Goal: Check status

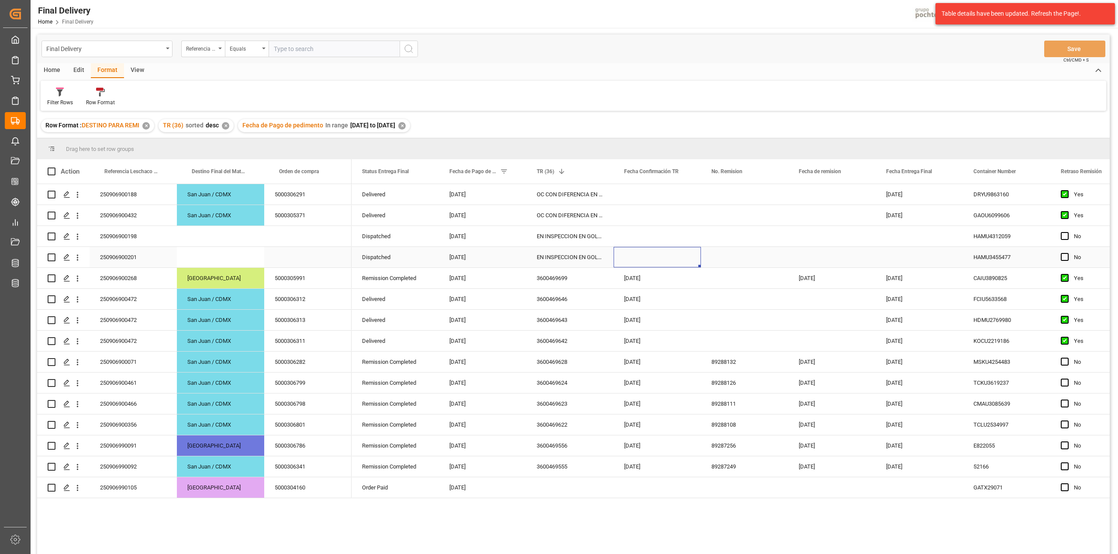
click at [631, 257] on div "Press SPACE to select this row." at bounding box center [656, 257] width 87 height 21
click at [512, 172] on span at bounding box center [512, 172] width 8 height 8
click at [591, 237] on input "2025-09-05" at bounding box center [552, 242] width 86 height 17
type input "2025-09-10"
click at [560, 268] on button "Apply" at bounding box center [563, 269] width 16 height 9
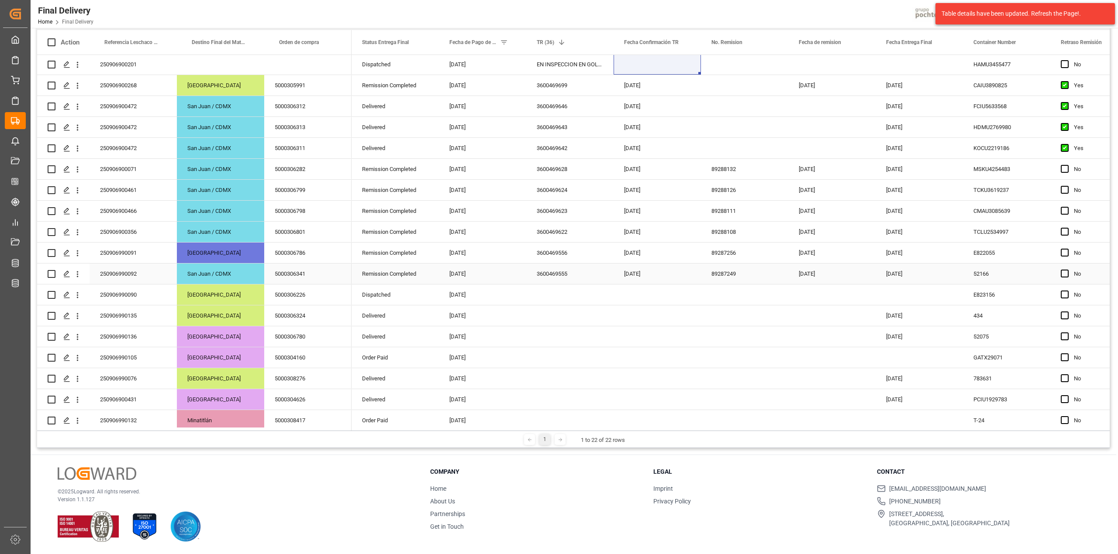
scroll to position [91, 0]
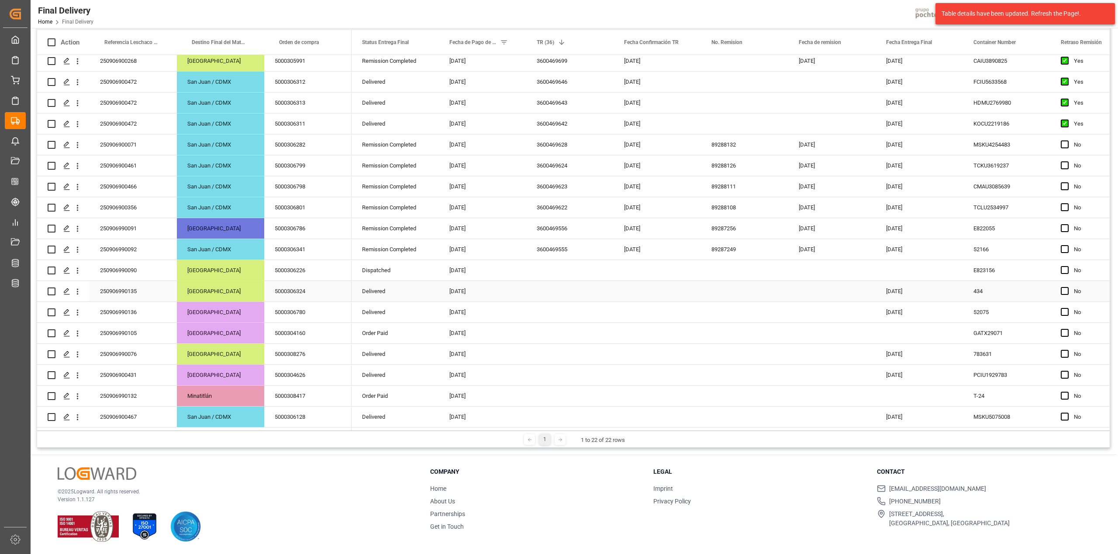
click at [565, 292] on div "Press SPACE to select this row." at bounding box center [569, 291] width 87 height 21
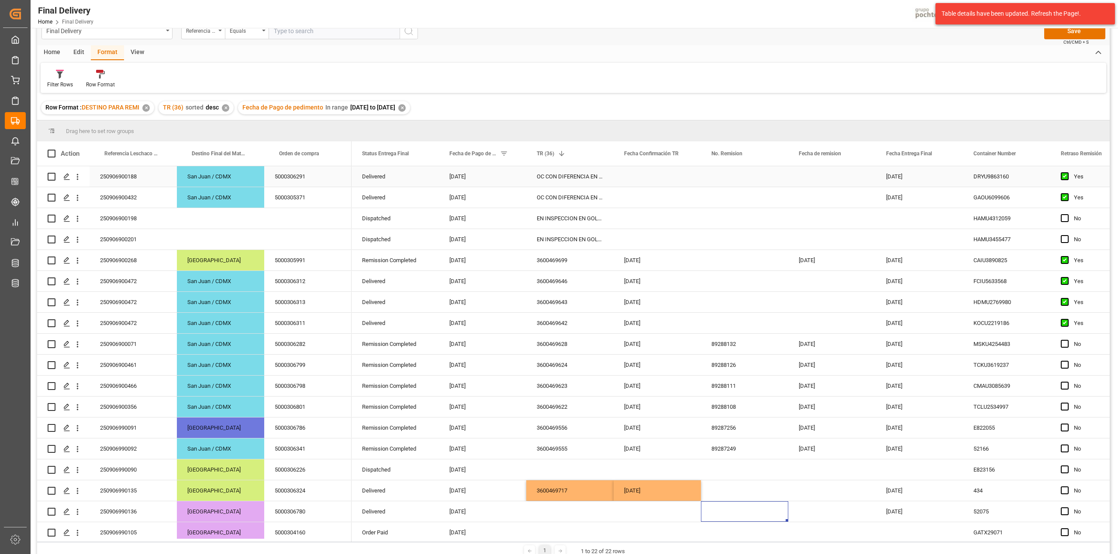
scroll to position [0, 0]
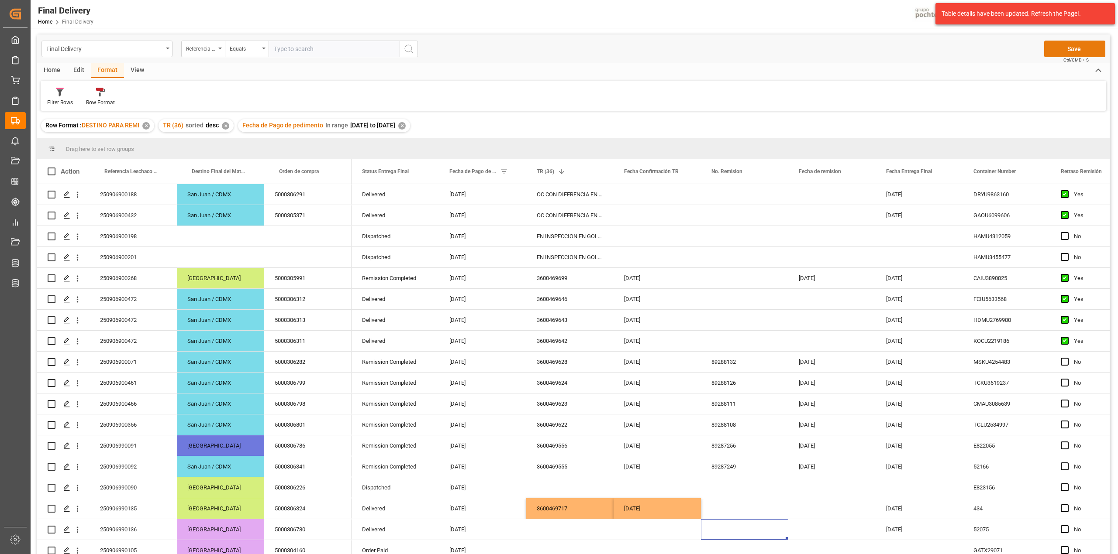
click at [1087, 52] on button "Save" at bounding box center [1074, 49] width 61 height 17
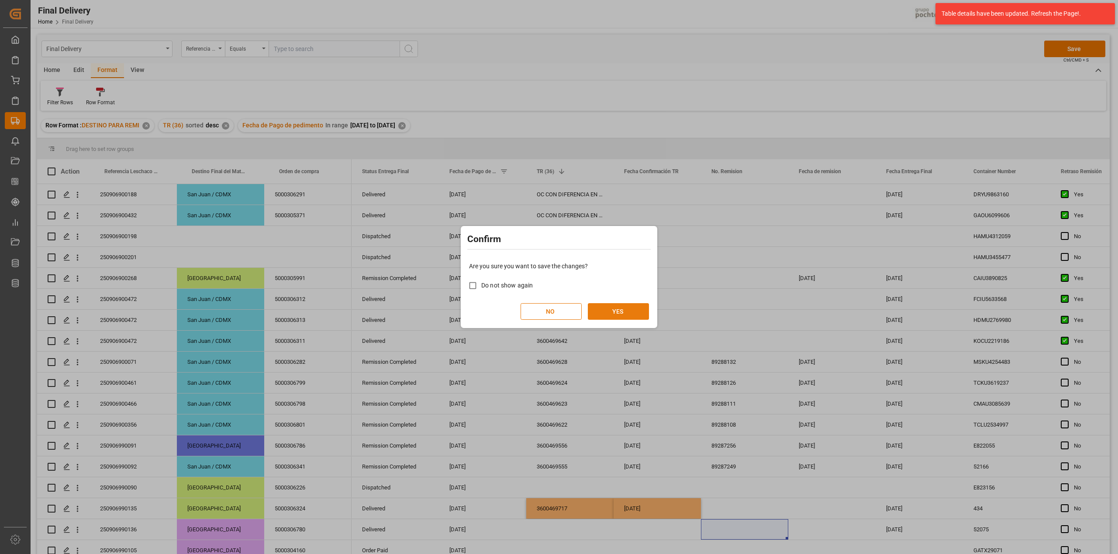
click at [622, 309] on button "YES" at bounding box center [618, 311] width 61 height 17
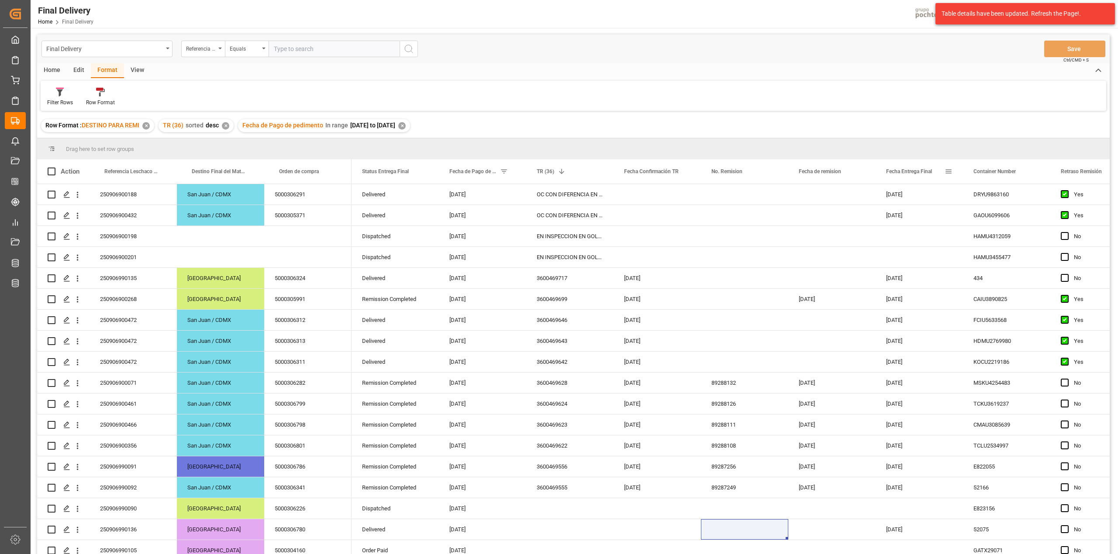
click at [898, 176] on div "Fecha Entrega Final" at bounding box center [915, 171] width 58 height 24
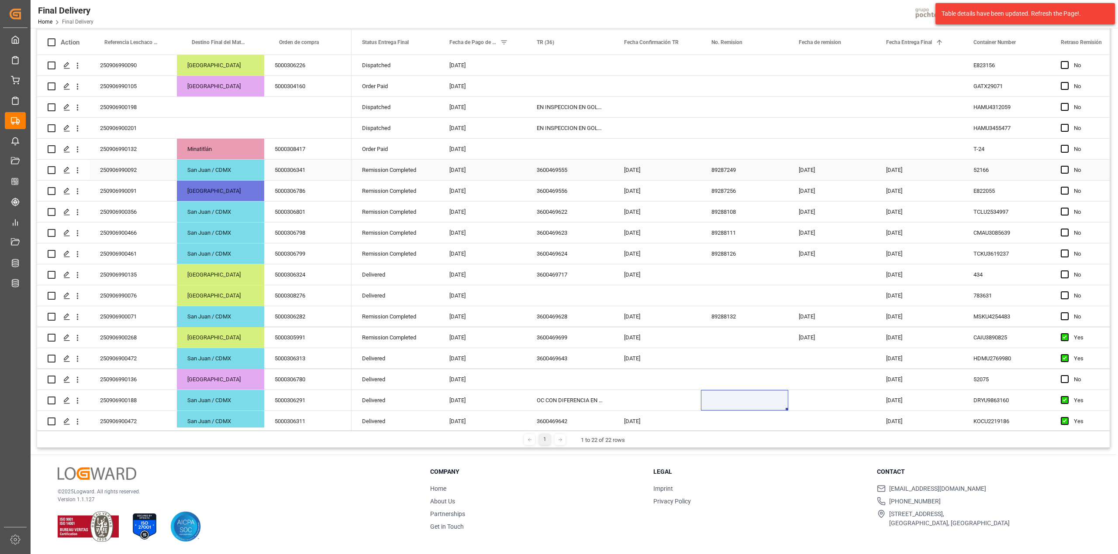
scroll to position [91, 0]
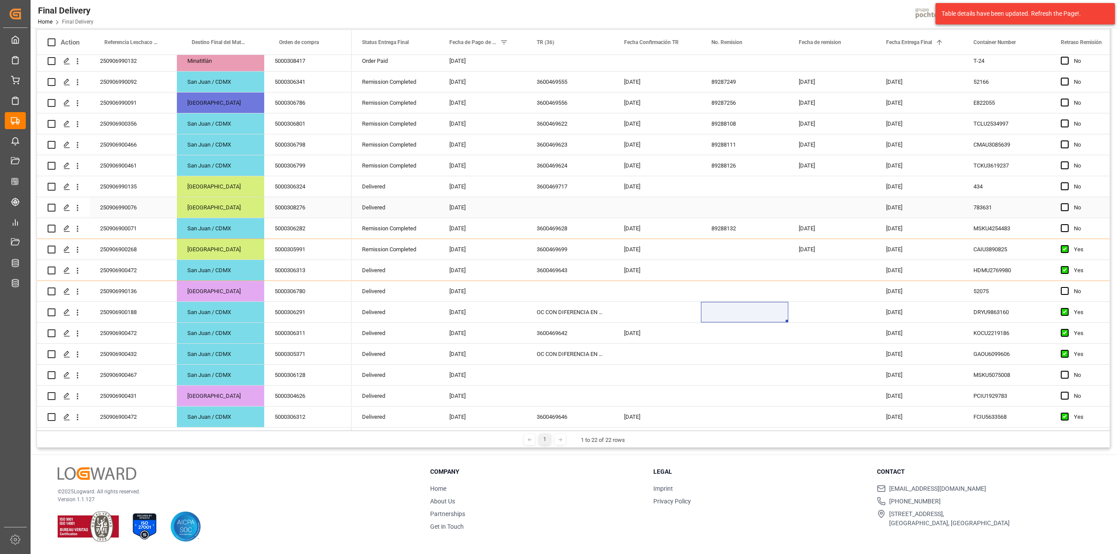
click at [638, 209] on div "Press SPACE to select this row." at bounding box center [656, 207] width 87 height 21
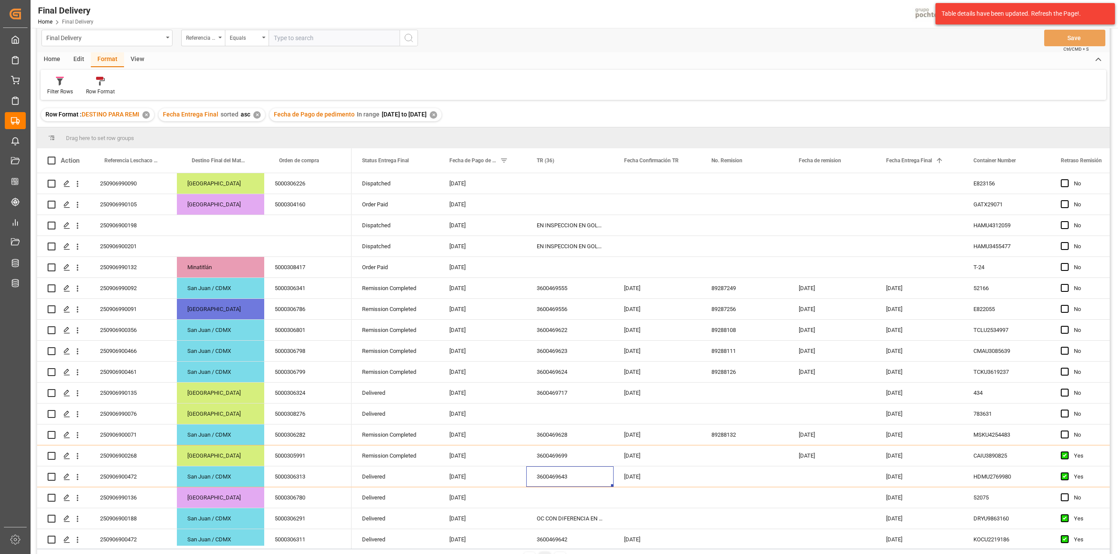
scroll to position [0, 0]
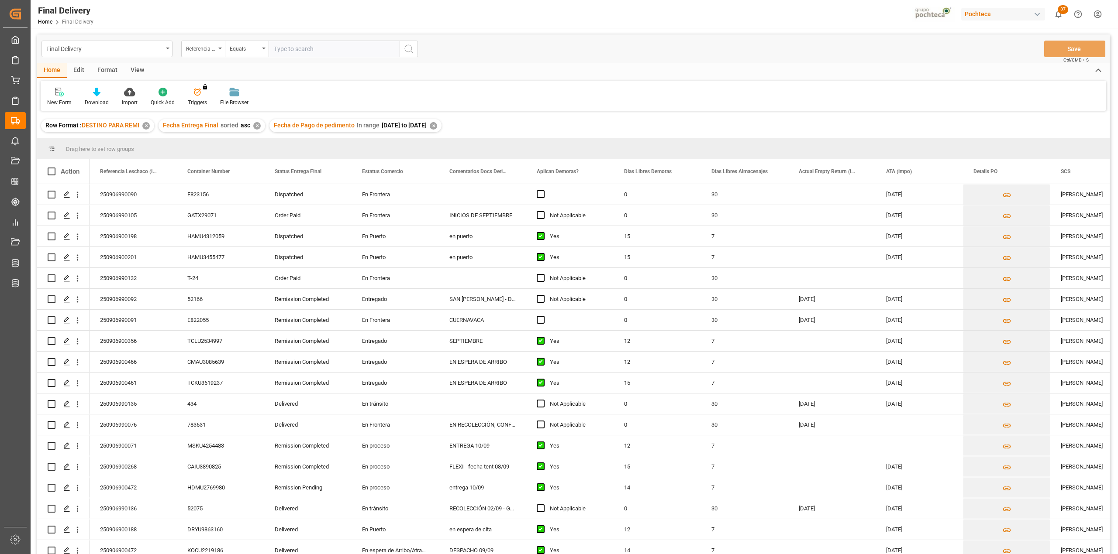
click at [127, 64] on div "View" at bounding box center [137, 70] width 27 height 15
click at [63, 93] on div at bounding box center [55, 91] width 17 height 9
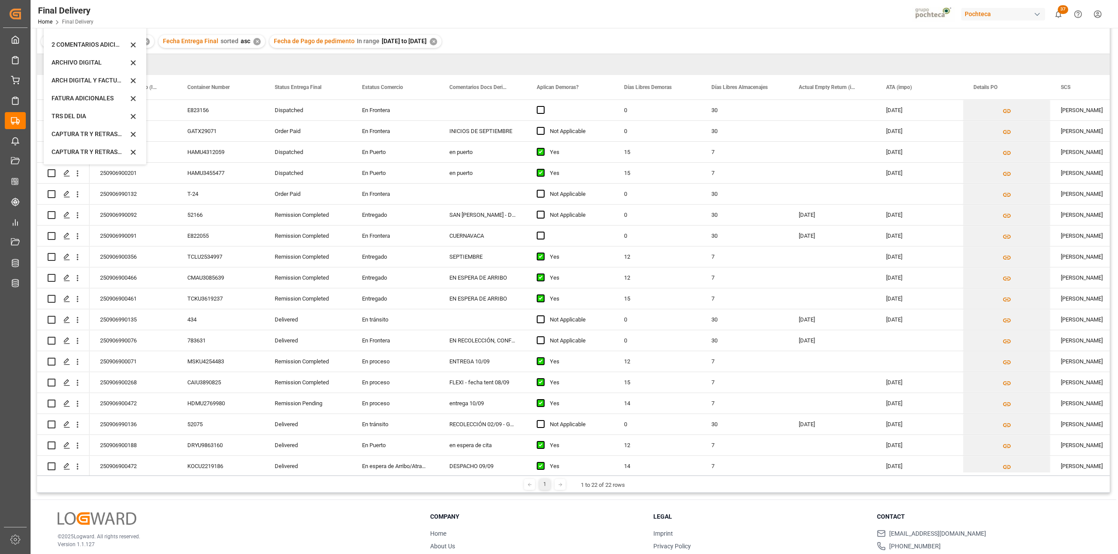
scroll to position [129, 0]
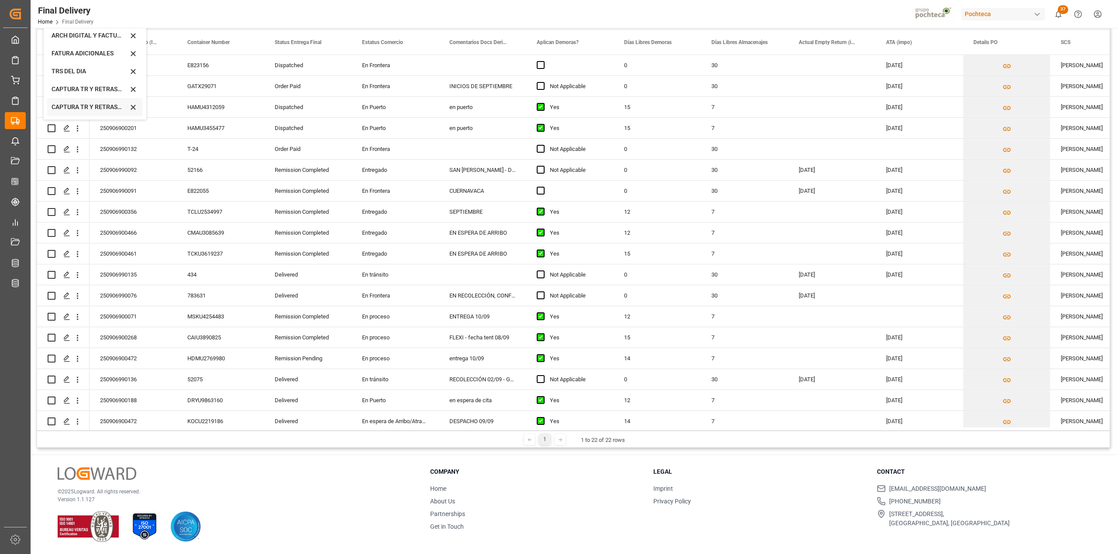
click at [107, 108] on div "CAPTURA TR Y RETRASO CON ENTREGA Y SUCURSAL" at bounding box center [90, 107] width 76 height 9
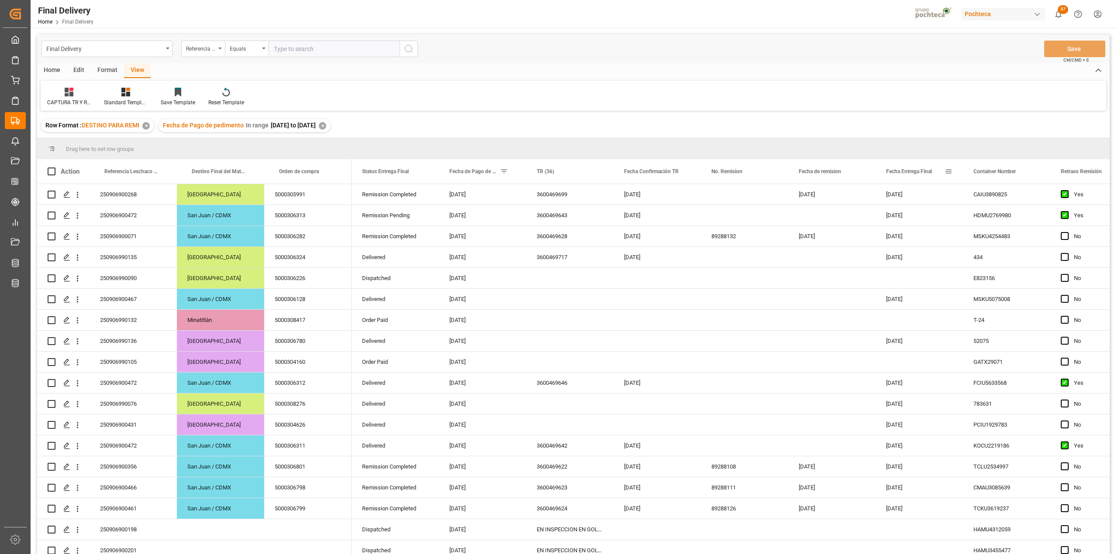
click at [912, 166] on div "Fecha Entrega Final" at bounding box center [915, 171] width 58 height 24
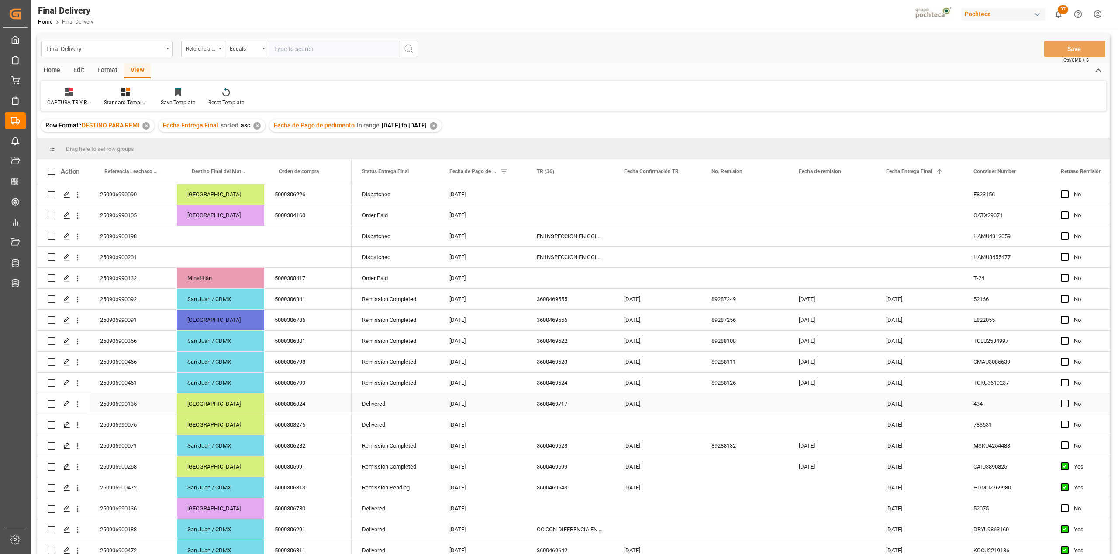
click at [723, 403] on div "Press SPACE to select this row." at bounding box center [744, 404] width 87 height 21
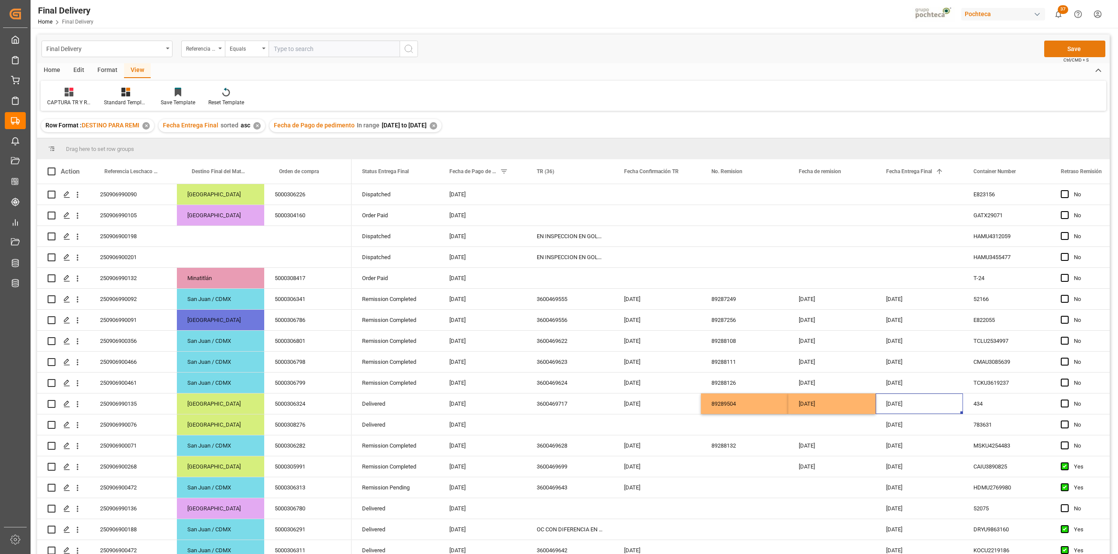
click at [1089, 51] on button "Save" at bounding box center [1074, 49] width 61 height 17
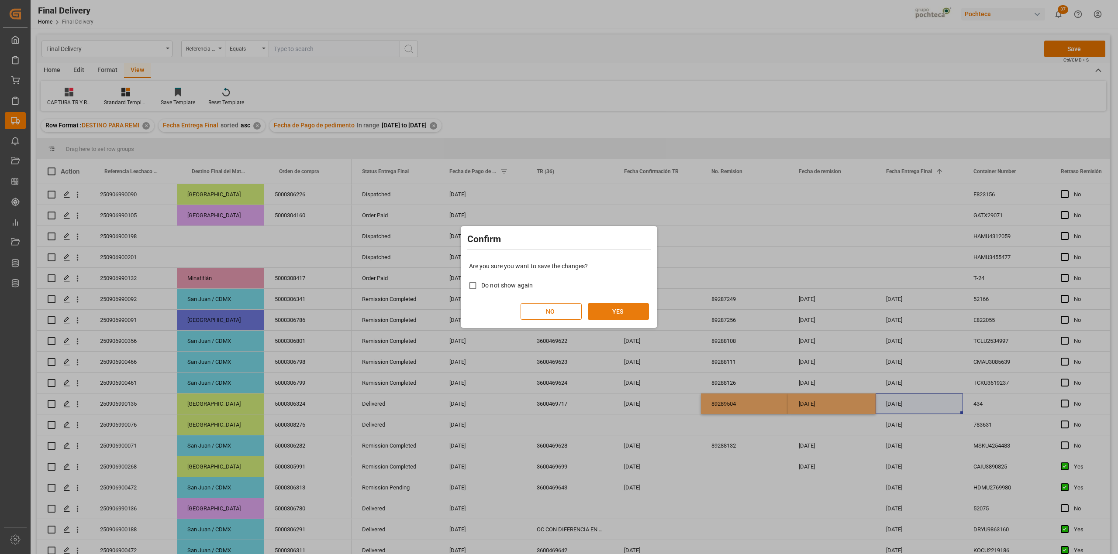
click at [640, 314] on button "YES" at bounding box center [618, 311] width 61 height 17
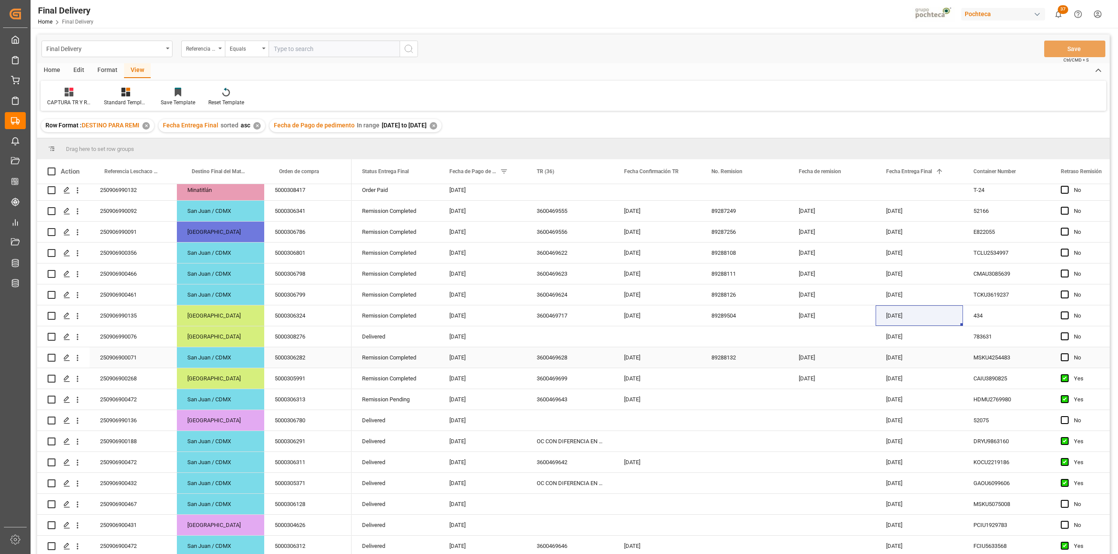
scroll to position [129, 0]
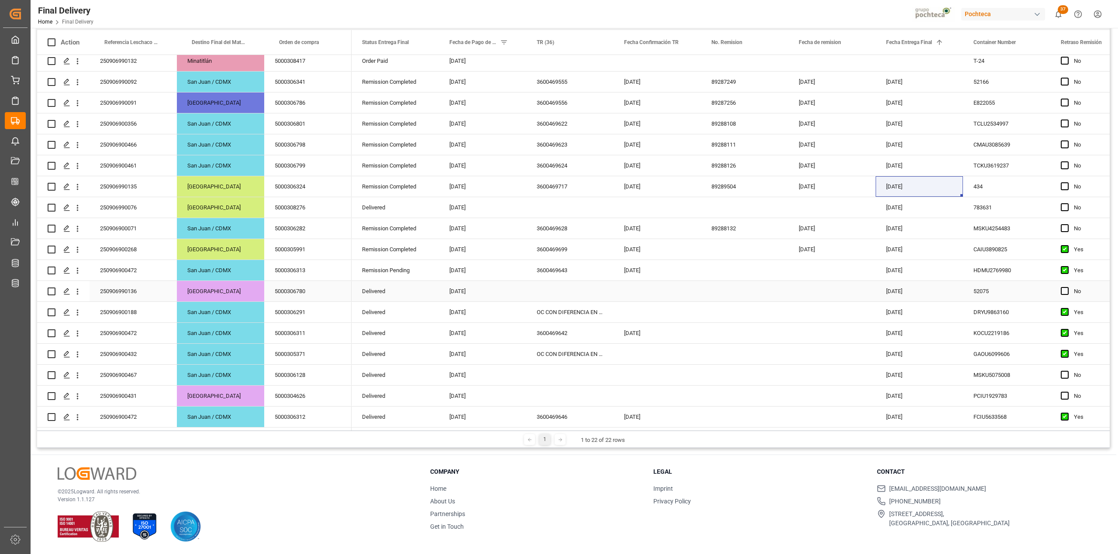
click at [532, 285] on div "Press SPACE to select this row." at bounding box center [569, 291] width 87 height 21
click at [1067, 290] on span "Press SPACE to select this row." at bounding box center [1064, 291] width 8 height 8
click at [1067, 287] on input "Press SPACE to select this row." at bounding box center [1067, 287] width 0 height 0
click at [547, 290] on div "Press SPACE to select this row." at bounding box center [569, 291] width 87 height 21
click at [566, 312] on div "OC CON DIFERENCIA EN SAP" at bounding box center [569, 312] width 87 height 21
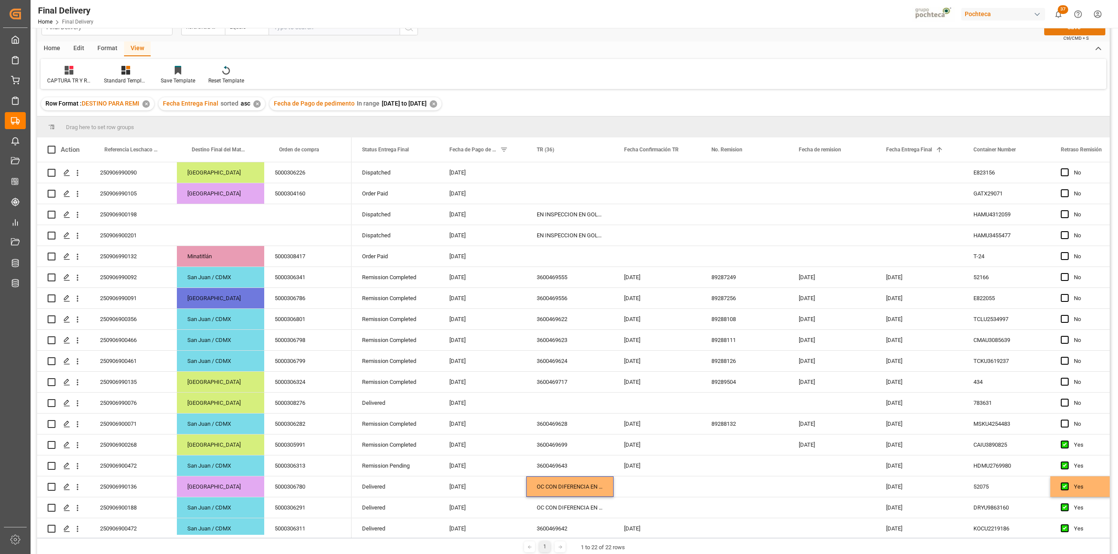
scroll to position [0, 0]
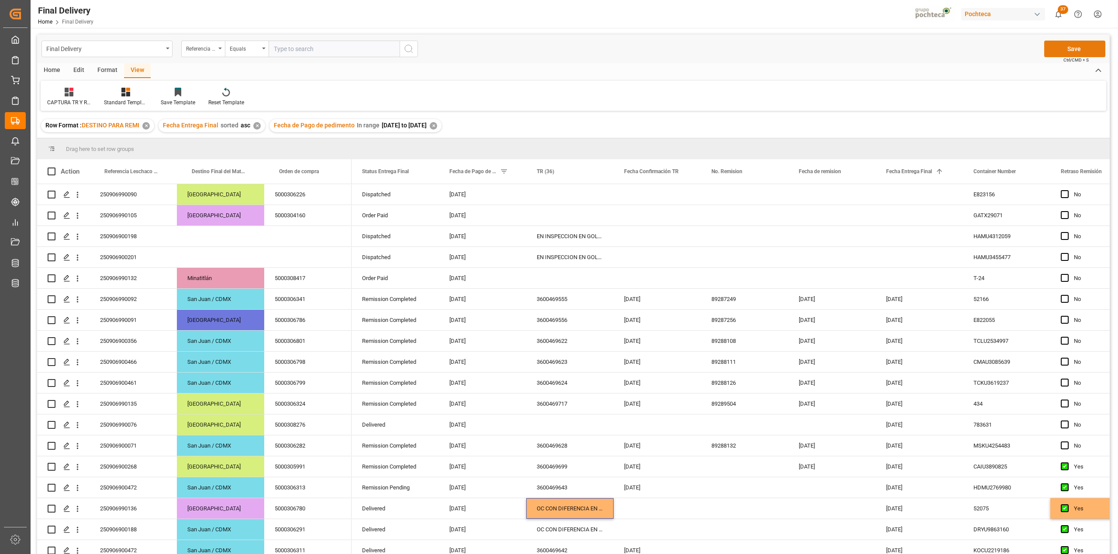
click at [1079, 47] on button "Save" at bounding box center [1074, 49] width 61 height 17
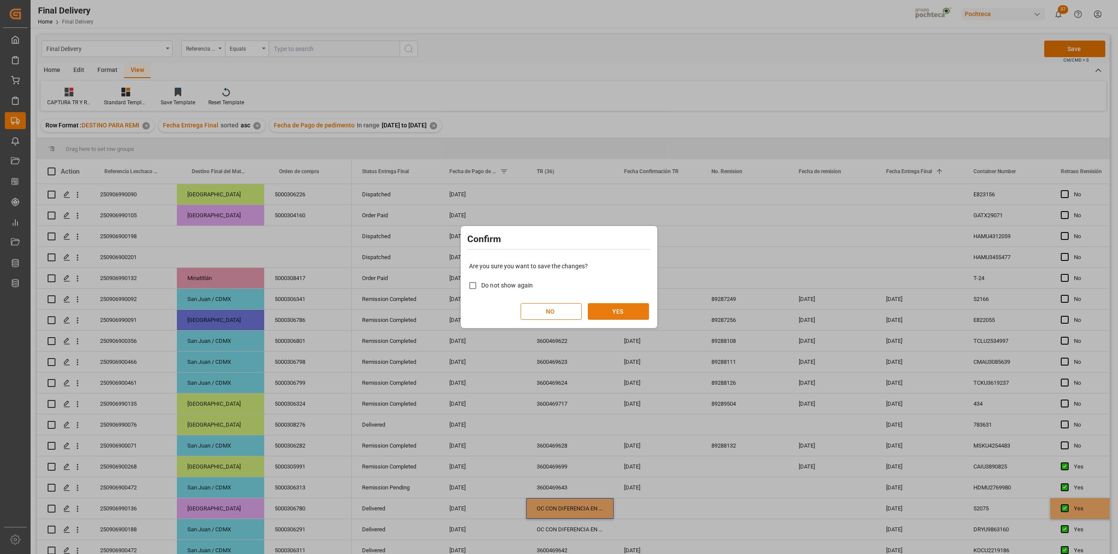
click at [634, 307] on button "YES" at bounding box center [618, 311] width 61 height 17
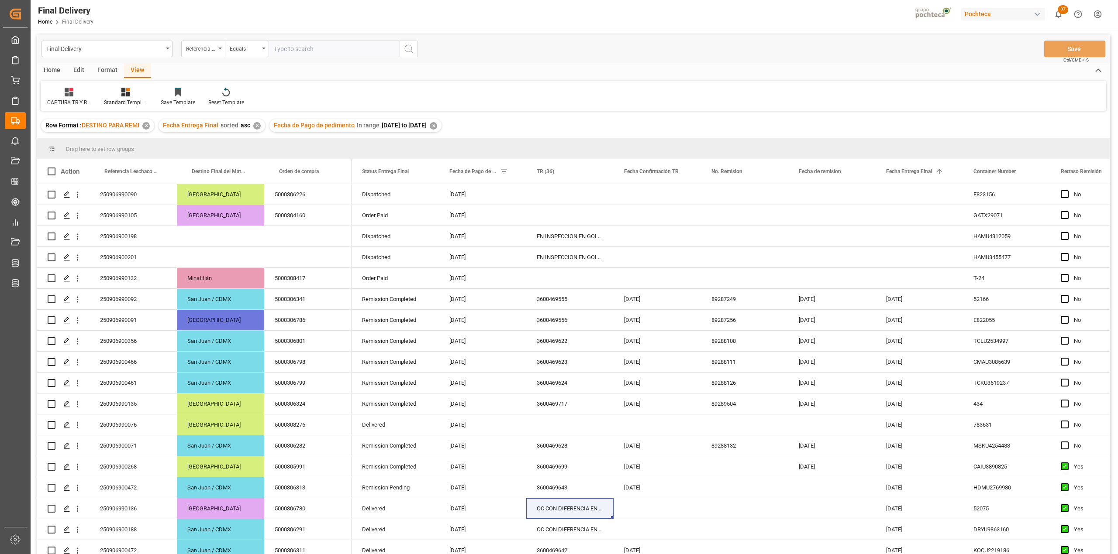
click at [792, 123] on div "Row Format : DESTINO PARA REMI ✕ Fecha Entrega Final sorted asc ✕ Fecha de Pago…" at bounding box center [573, 125] width 1072 height 24
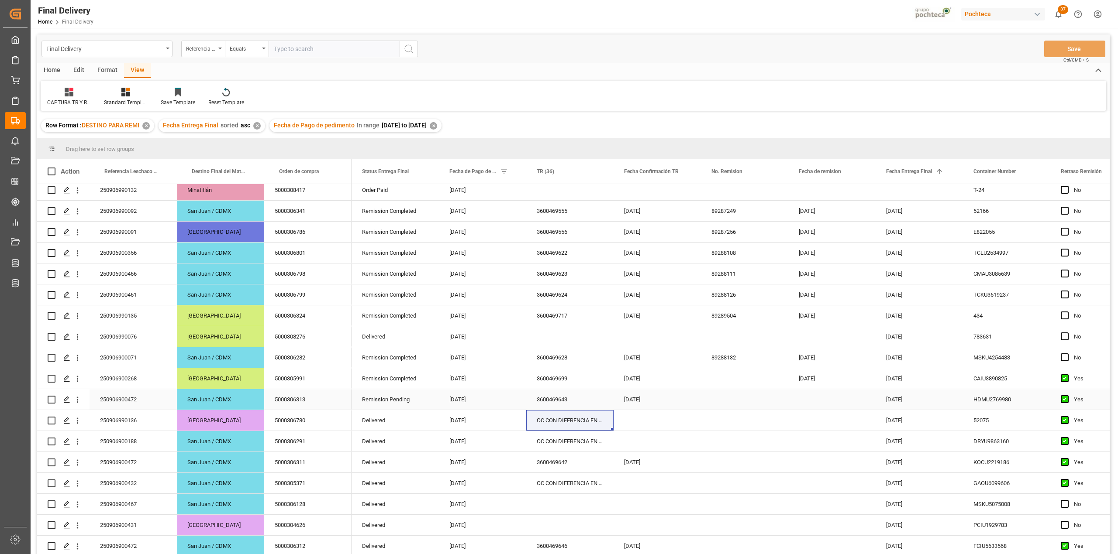
scroll to position [129, 0]
